Goal: Information Seeking & Learning: Learn about a topic

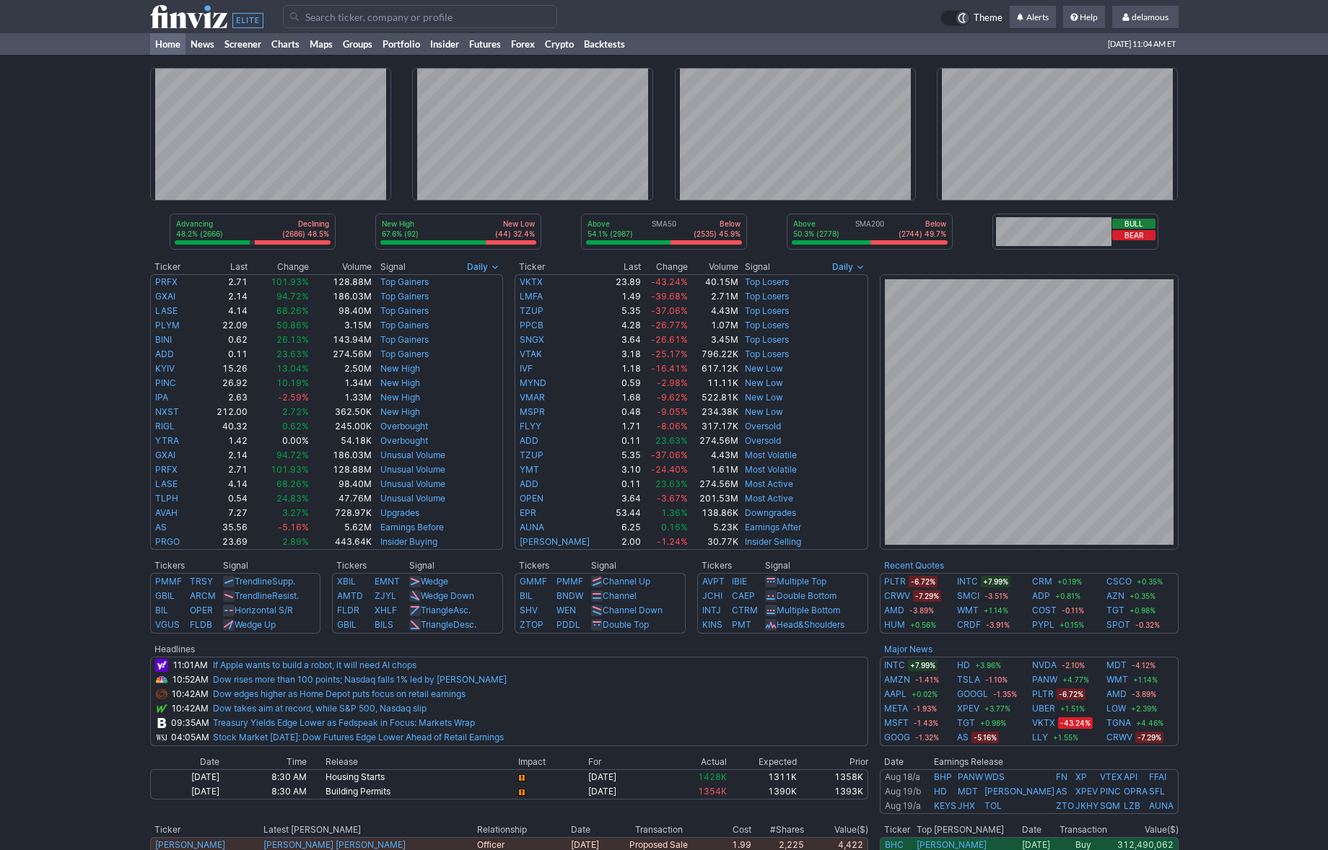
drag, startPoint x: 96, startPoint y: 78, endPoint x: 108, endPoint y: 69, distance: 14.4
click at [100, 74] on div "Advancing 48.2% (2666) Declining (2686) 48.5% New High 67.6% (92) New Low (44) …" at bounding box center [664, 555] width 1328 height 1001
click at [1272, 486] on div "Advancing 48.6% (2692) Declining (2656) 48.0% New High 67.6% (92) New Low (44) …" at bounding box center [664, 555] width 1328 height 1001
click at [1212, 626] on div "Advancing 48.6% (2692) Declining (2656) 48.0% New High 67.6% (92) New Low (44) …" at bounding box center [664, 555] width 1328 height 1001
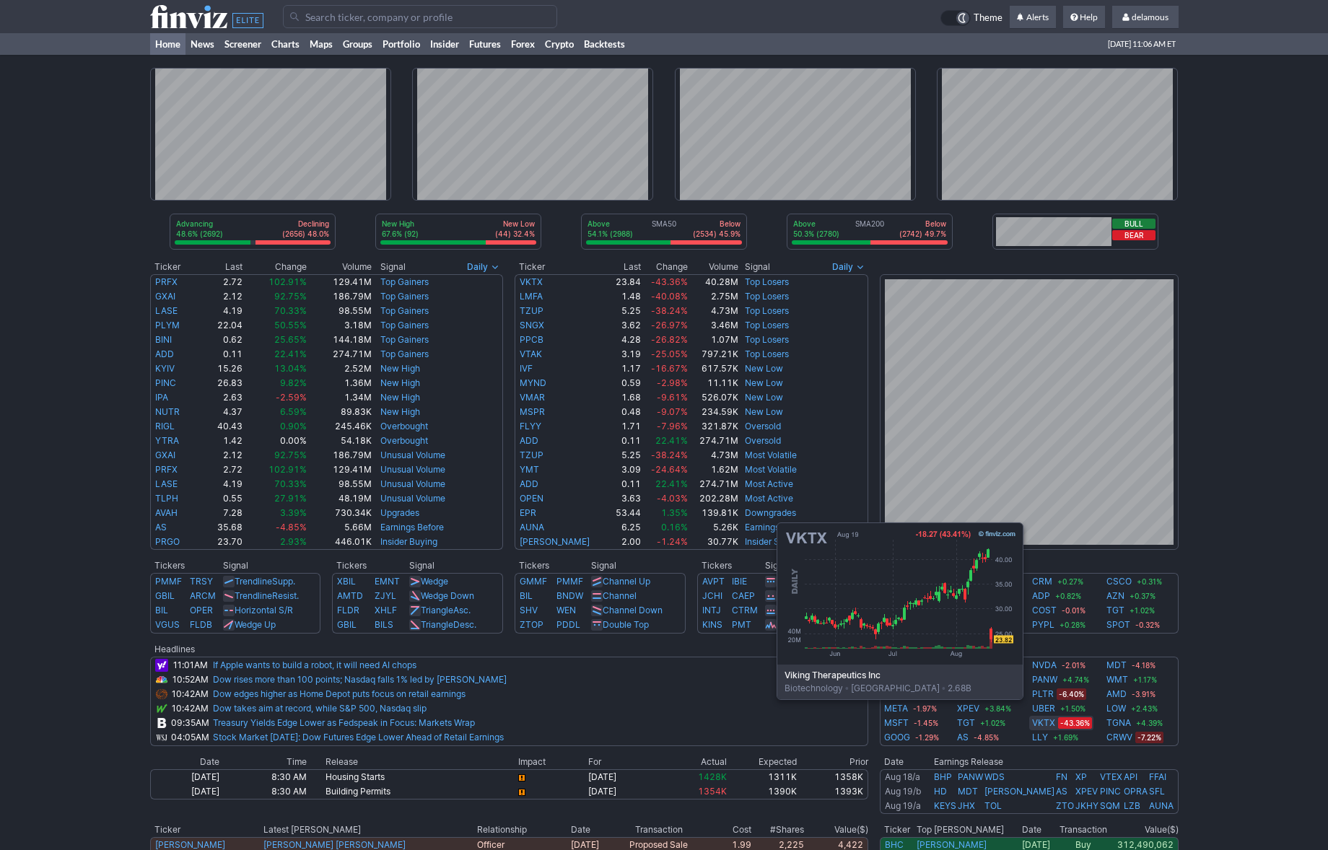
click at [1043, 721] on link "VKTX" at bounding box center [1043, 723] width 23 height 14
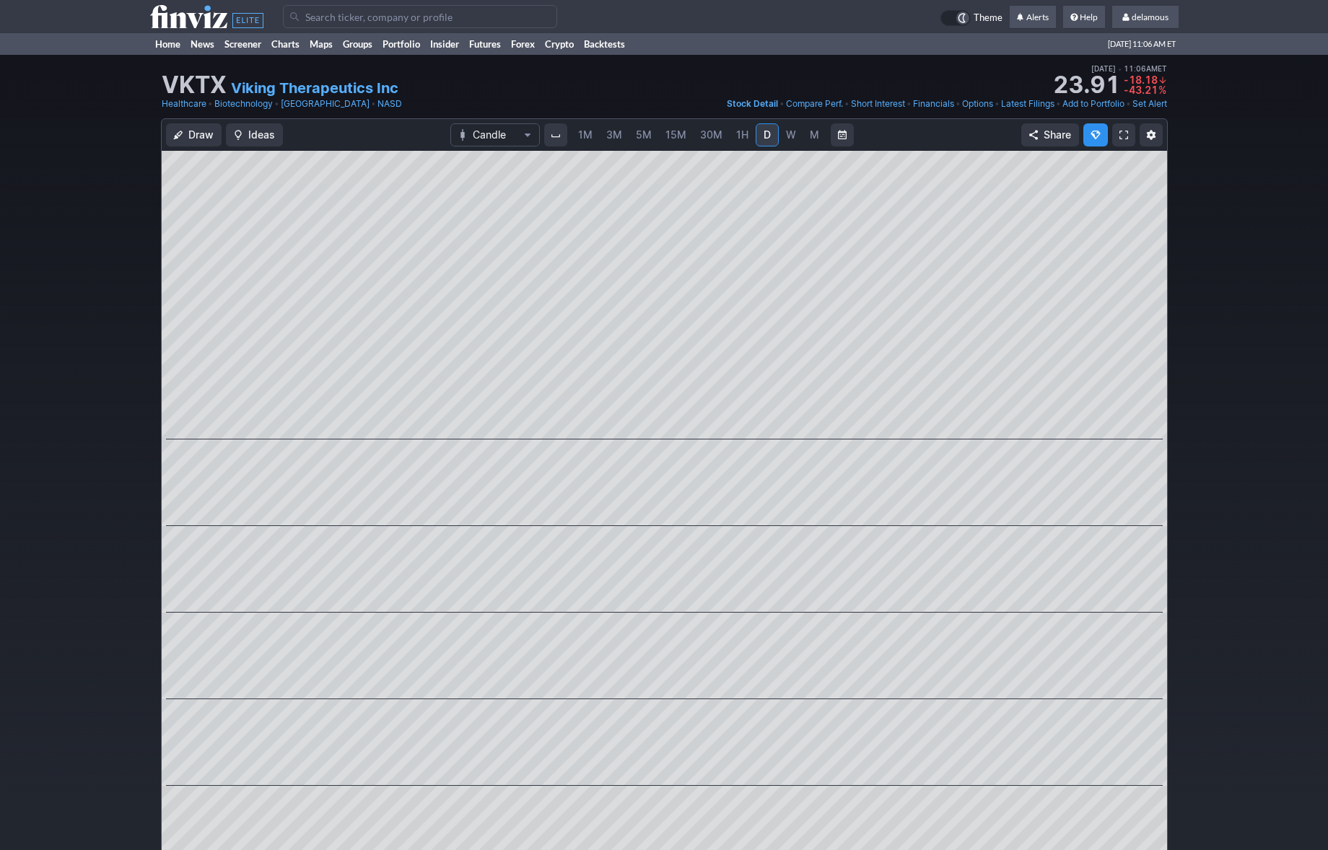
click at [1215, 715] on div "Draw Ideas Candle 1M 3M 5M 15M 30M 1H D W M Share" at bounding box center [664, 501] width 1328 height 766
click at [165, 41] on link "Home" at bounding box center [167, 44] width 35 height 22
